Goal: Transaction & Acquisition: Purchase product/service

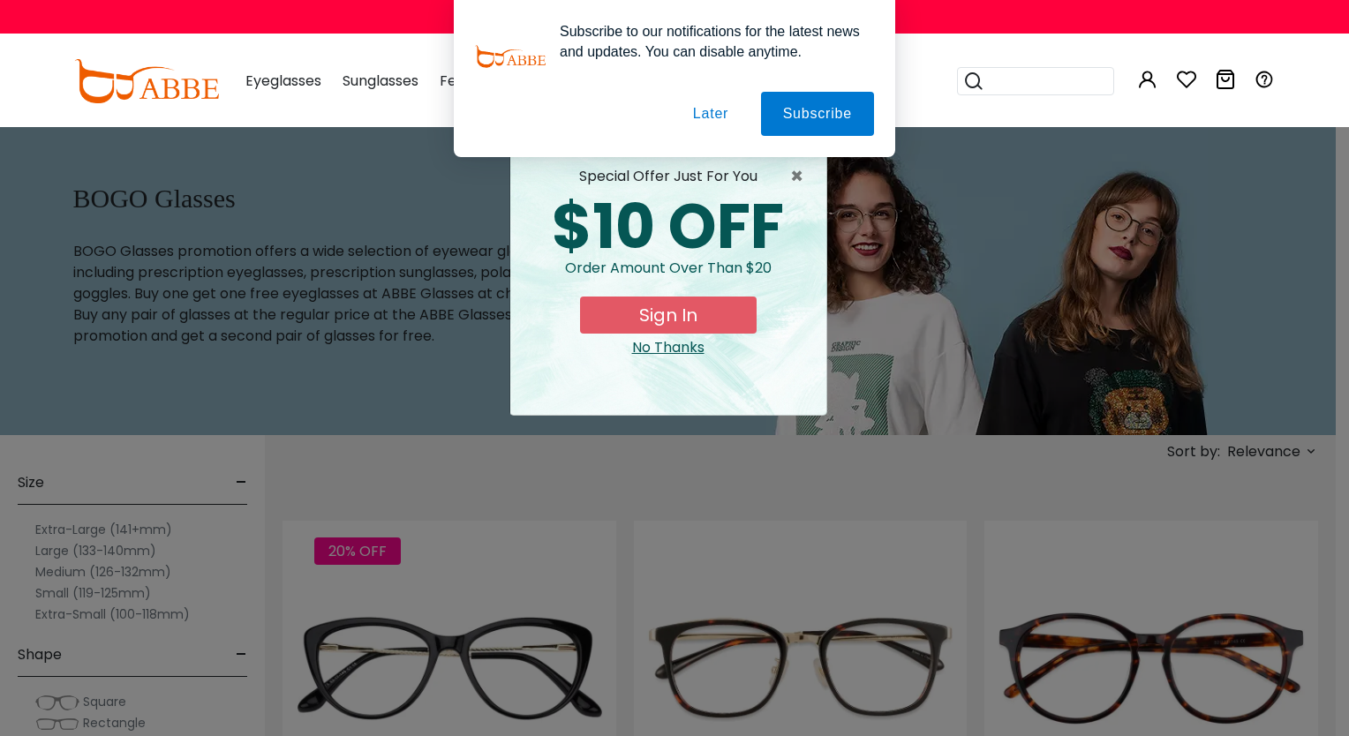
click at [65, 549] on div "× special offer just for you $10 OFF Order amount over than $20 Sign In No Than…" at bounding box center [674, 368] width 1349 height 736
click at [787, 180] on div "special offer just for you" at bounding box center [668, 176] width 288 height 21
click at [0, 0] on button "Later" at bounding box center [0, 0] width 0 height 0
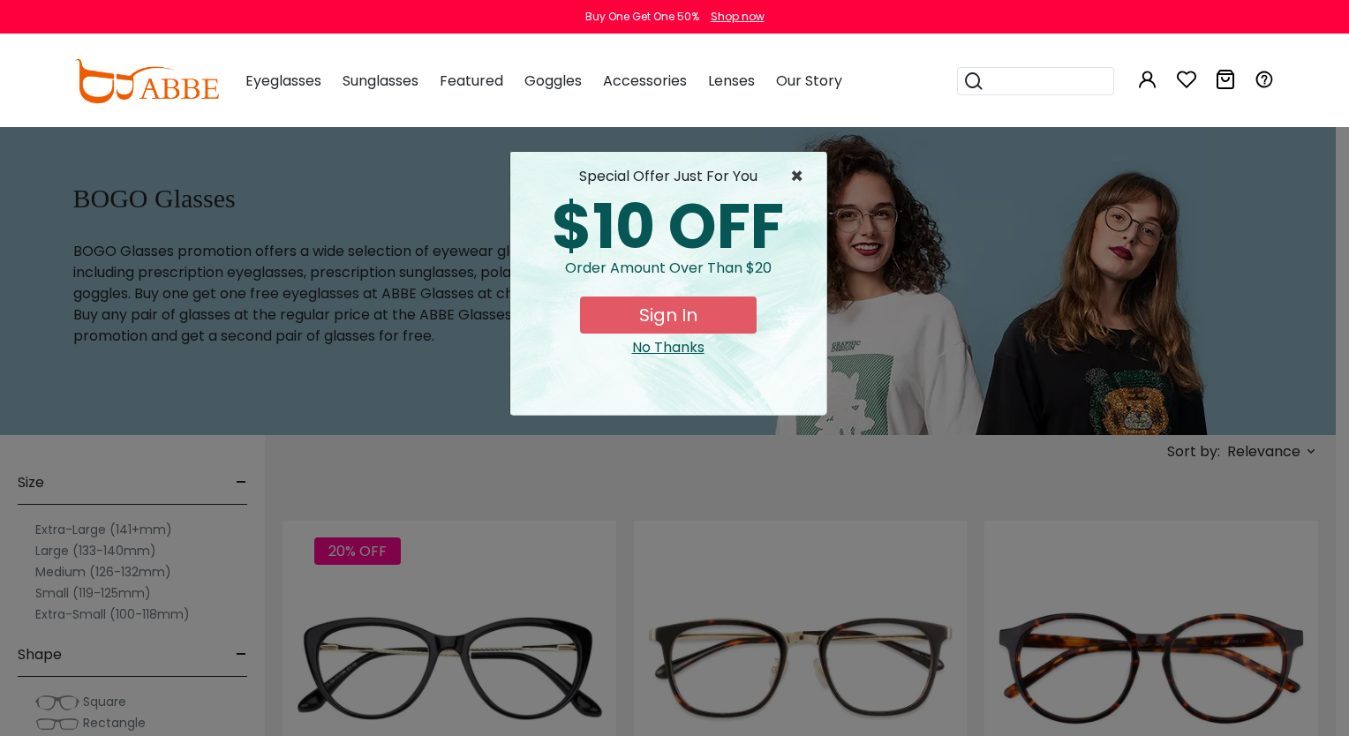
click at [796, 178] on span "×" at bounding box center [801, 176] width 22 height 21
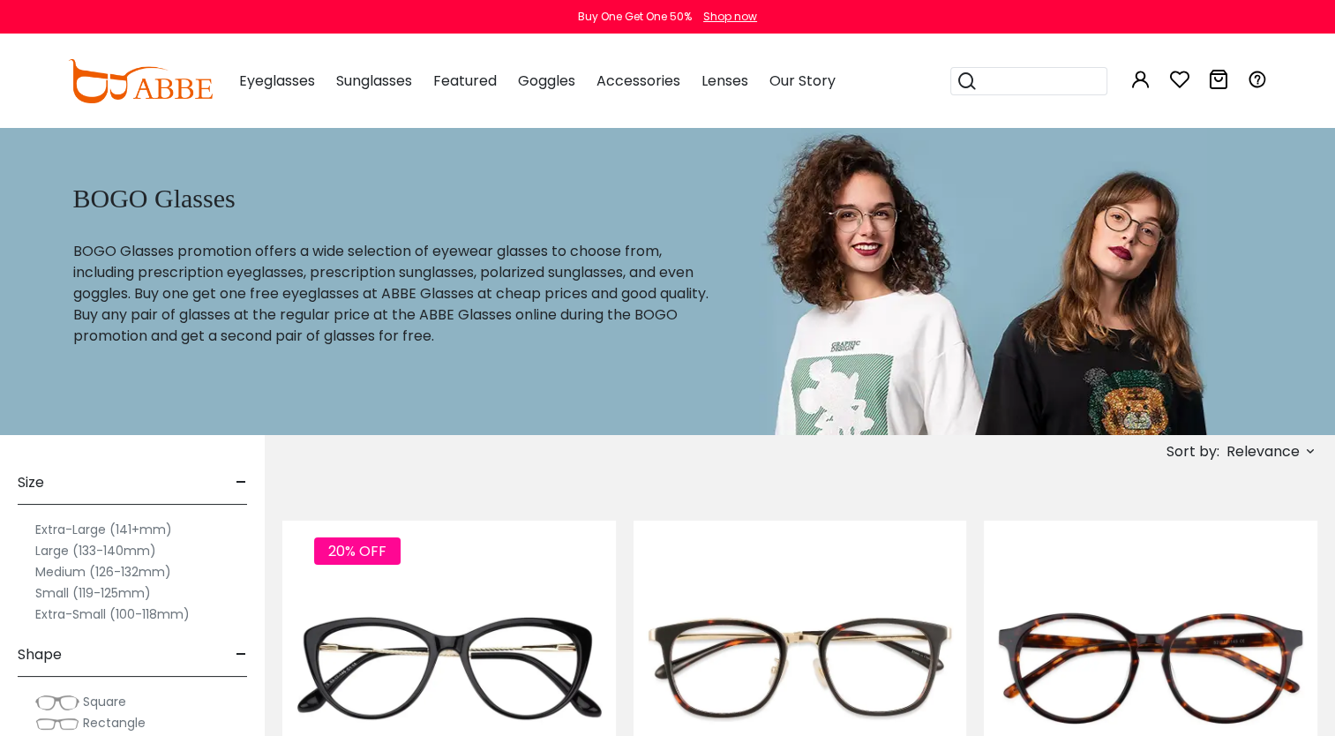
click at [60, 543] on label "Large (133-140mm)" at bounding box center [95, 550] width 121 height 21
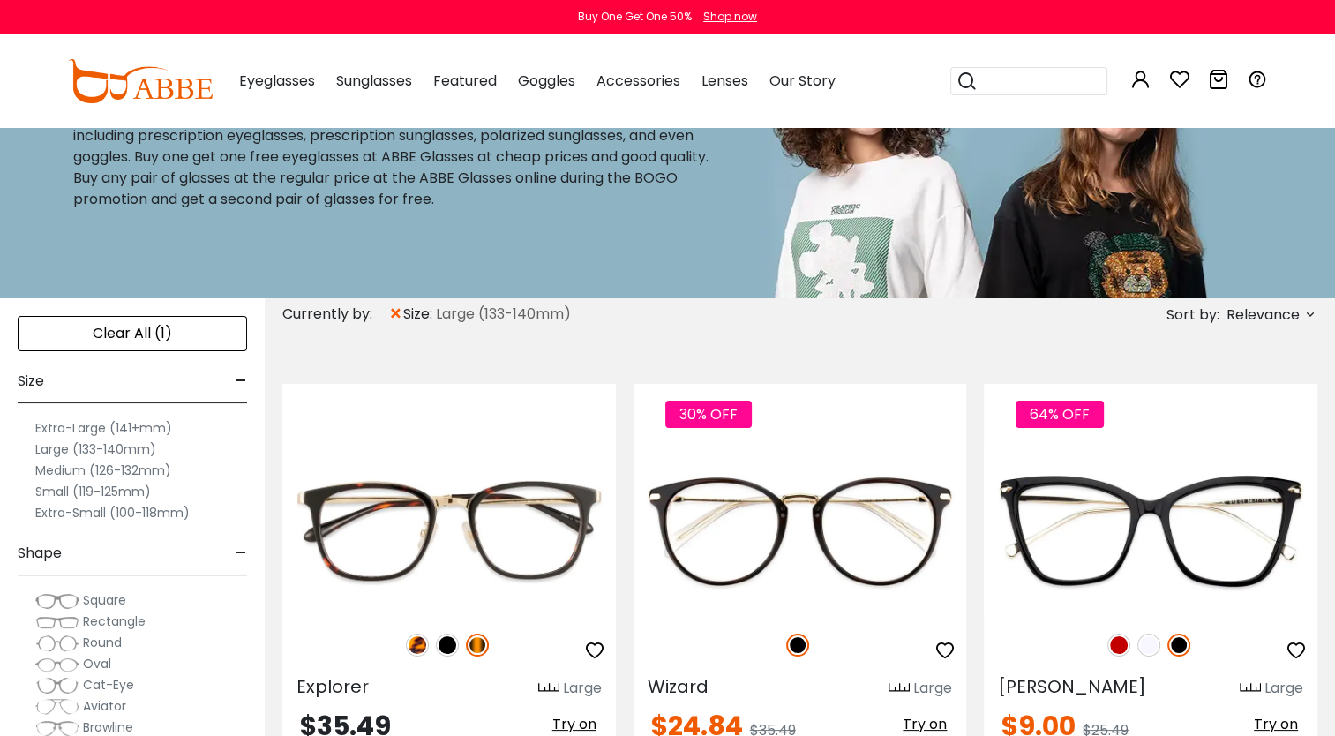
scroll to position [212, 0]
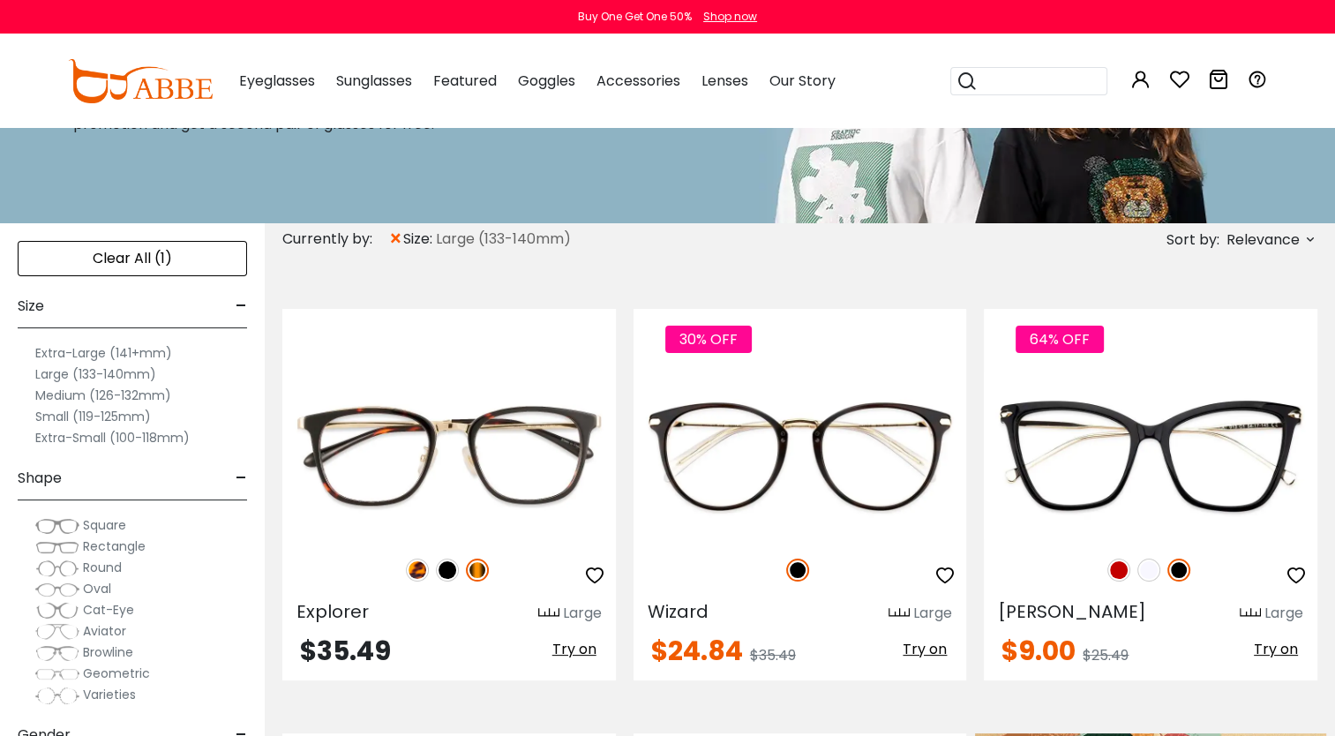
click at [60, 371] on label "Large (133-140mm)" at bounding box center [95, 374] width 121 height 21
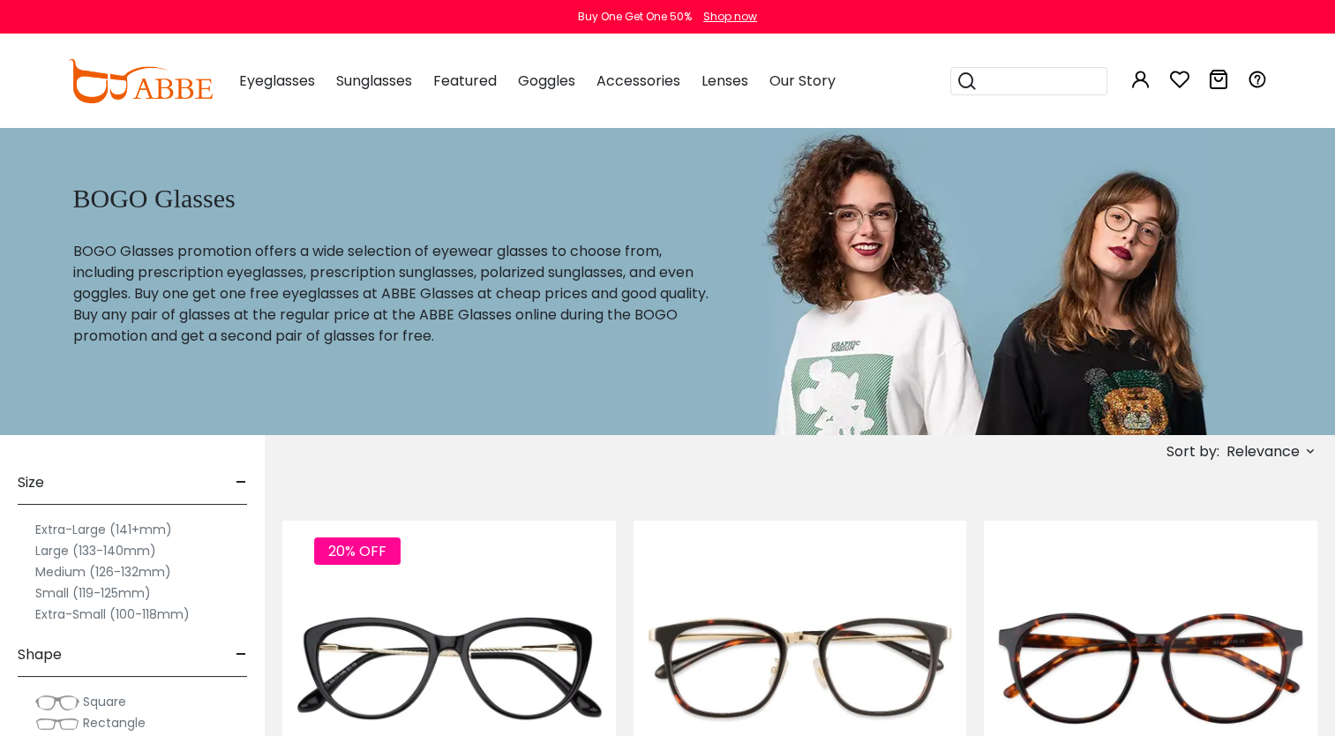
click at [234, 476] on div "Size -" at bounding box center [132, 479] width 229 height 52
click at [234, 476] on span "+" at bounding box center [240, 483] width 14 height 42
click at [49, 553] on label "Large (133-140mm)" at bounding box center [95, 550] width 121 height 21
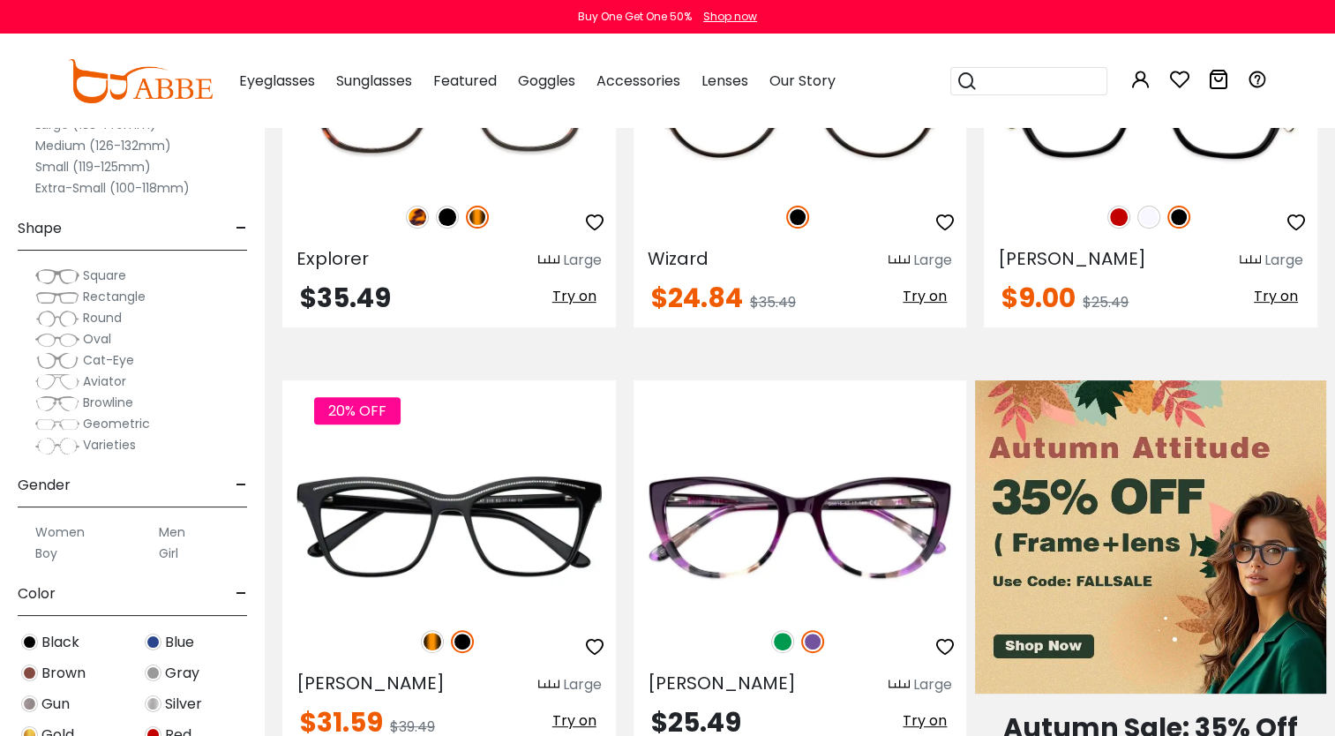
scroll to position [671, 0]
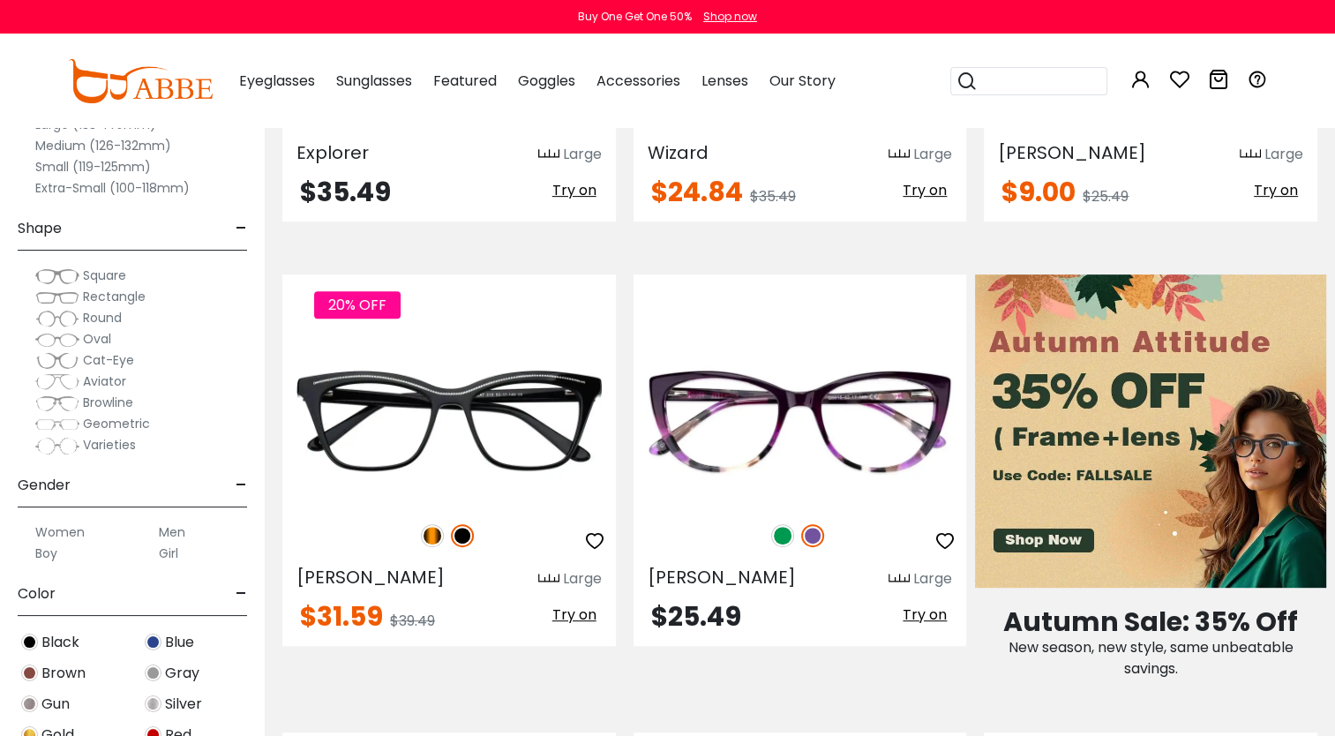
click at [177, 543] on label "Girl" at bounding box center [168, 553] width 19 height 21
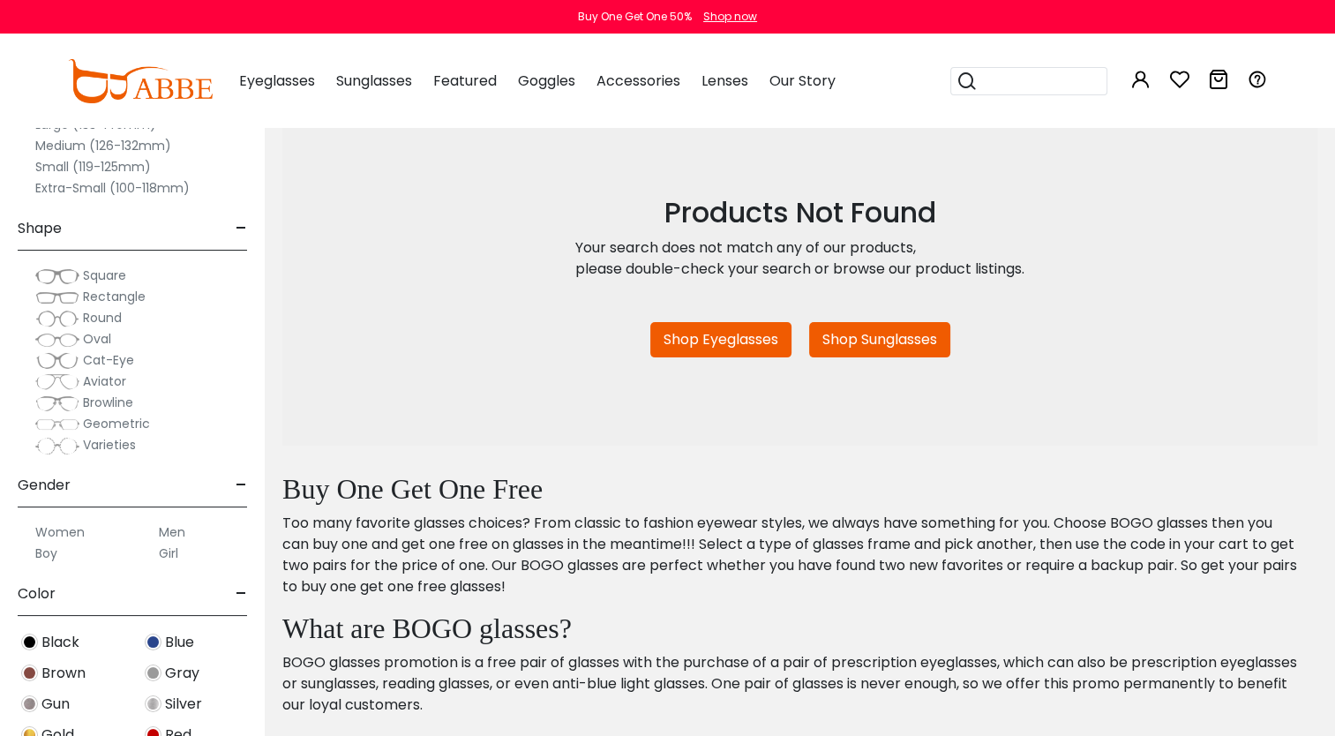
scroll to position [388, 0]
click at [183, 529] on label "Men" at bounding box center [172, 532] width 26 height 21
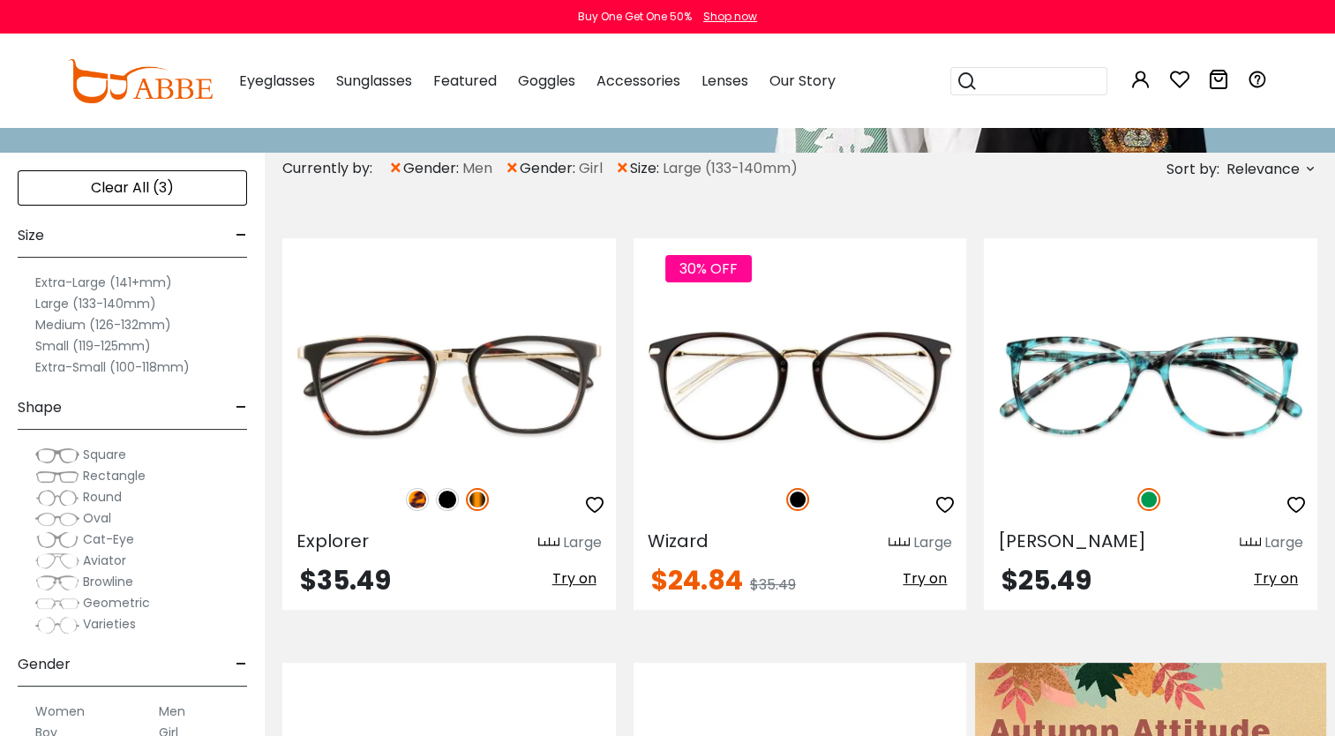
scroll to position [141, 0]
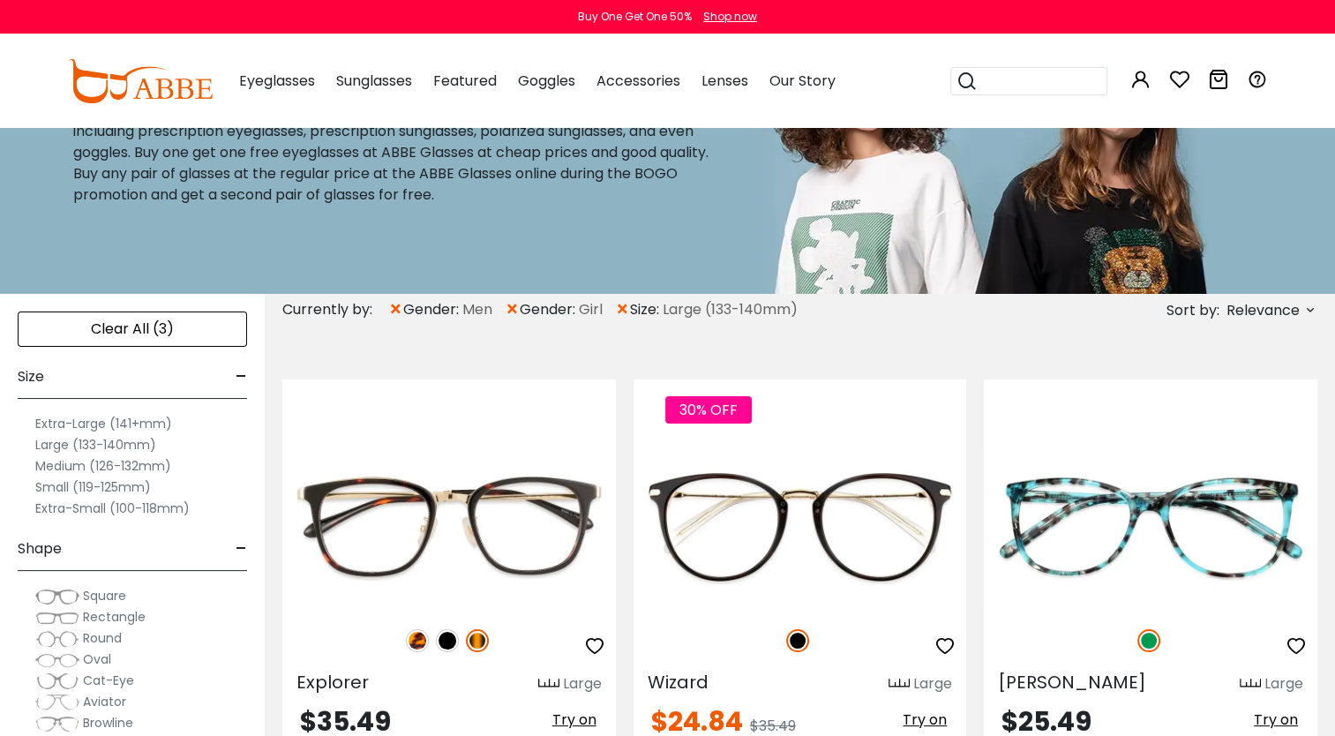
click at [514, 304] on span "×" at bounding box center [512, 310] width 15 height 32
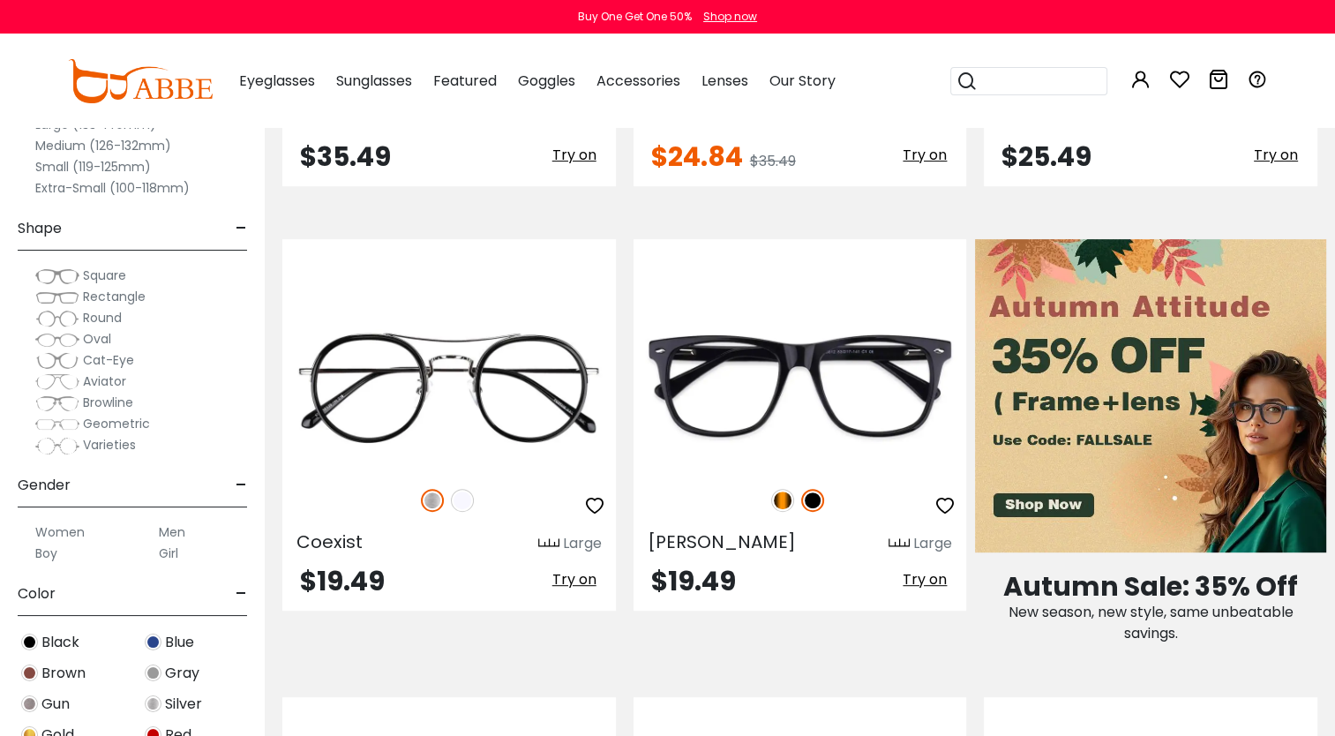
scroll to position [741, 0]
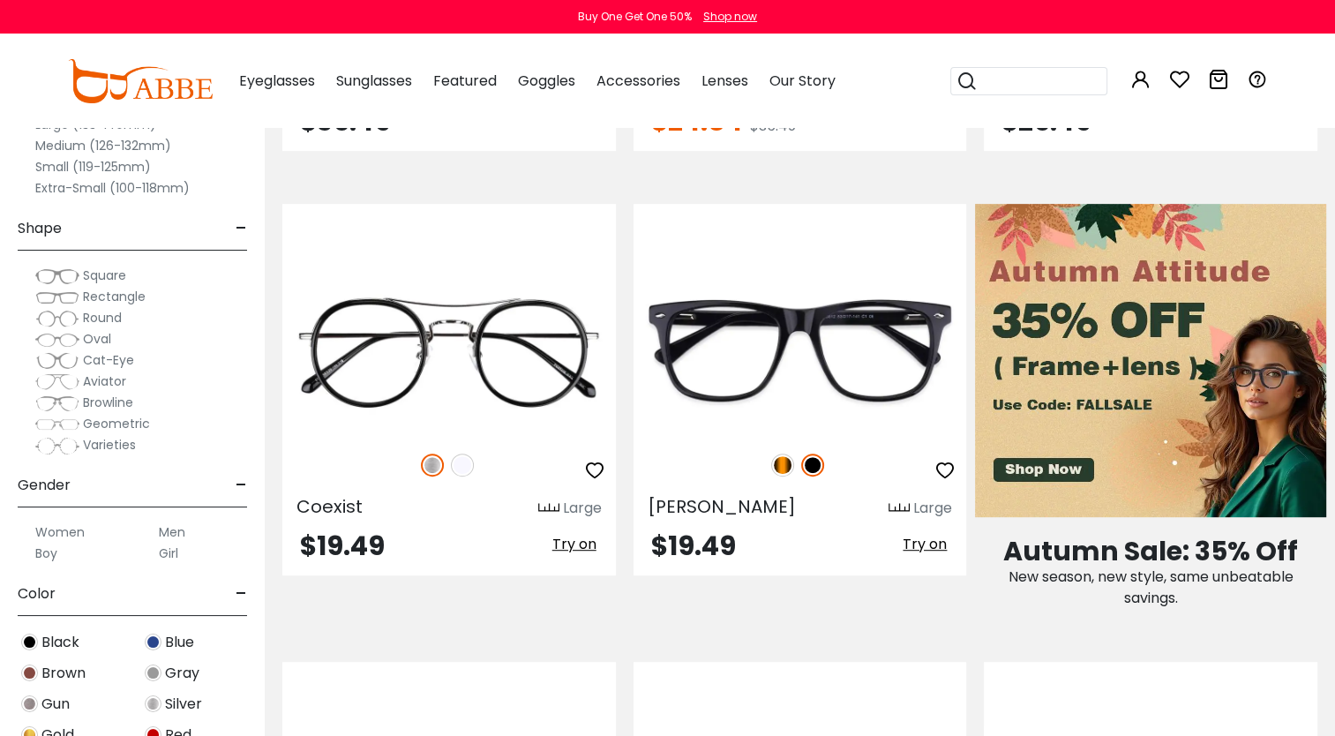
drag, startPoint x: 252, startPoint y: 655, endPoint x: 238, endPoint y: 637, distance: 22.1
click at [238, 637] on div "Clear All (2) Size - Extra-Large (141+mm) Large (133-140mm) Medium (126-132mm) …" at bounding box center [132, 355] width 265 height 763
click at [242, 591] on span "-" at bounding box center [241, 594] width 11 height 42
click at [192, 696] on label "Titanium" at bounding box center [187, 692] width 56 height 21
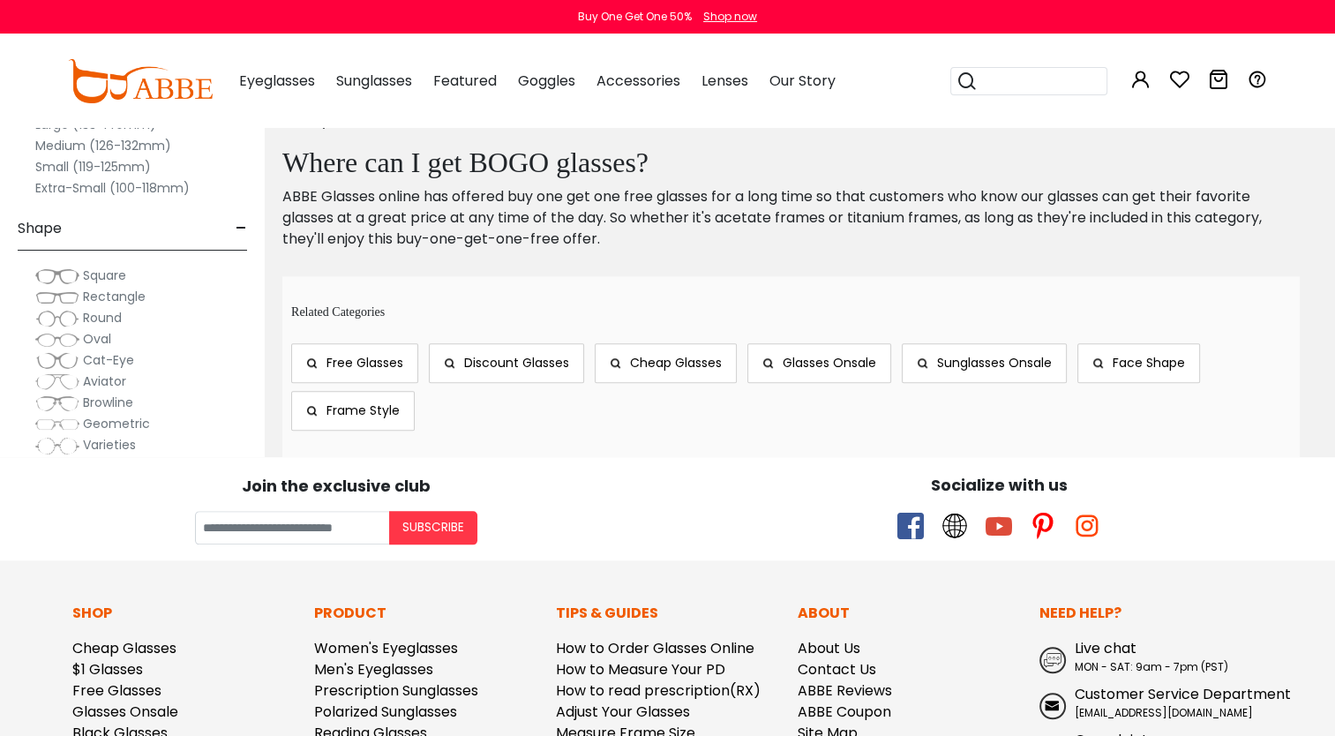
scroll to position [1518, 0]
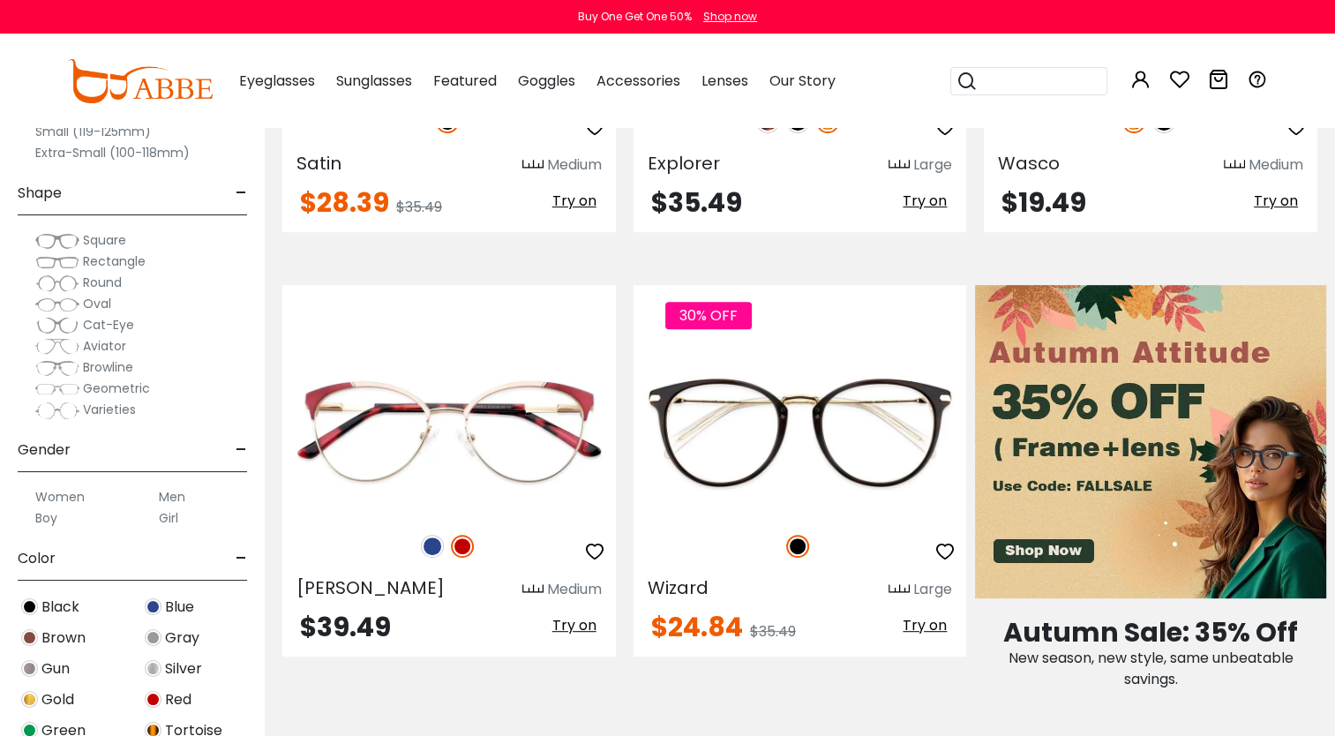
scroll to position [741, 0]
